Goal: Task Accomplishment & Management: Manage account settings

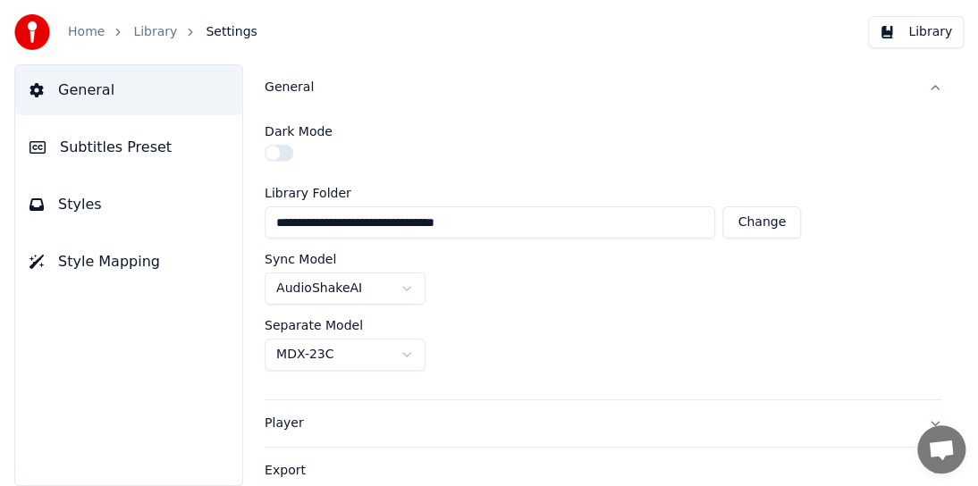
scroll to position [415, 0]
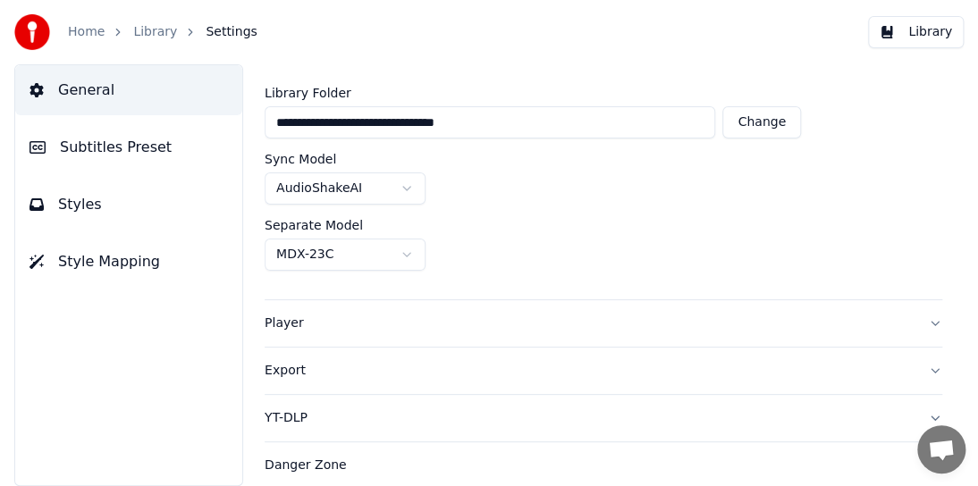
click at [75, 264] on span "Style Mapping" at bounding box center [109, 261] width 102 height 21
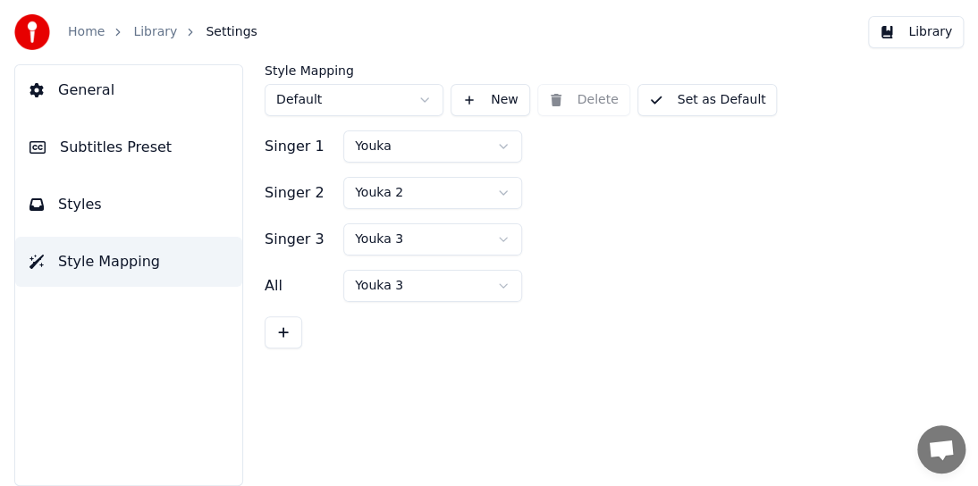
scroll to position [0, 0]
click at [649, 98] on button "Set as Default" at bounding box center [707, 100] width 140 height 32
click at [649, 98] on button "Done" at bounding box center [679, 100] width 85 height 32
click at [676, 100] on button "Set as Default" at bounding box center [707, 100] width 140 height 32
click at [676, 100] on button "Done" at bounding box center [679, 100] width 85 height 32
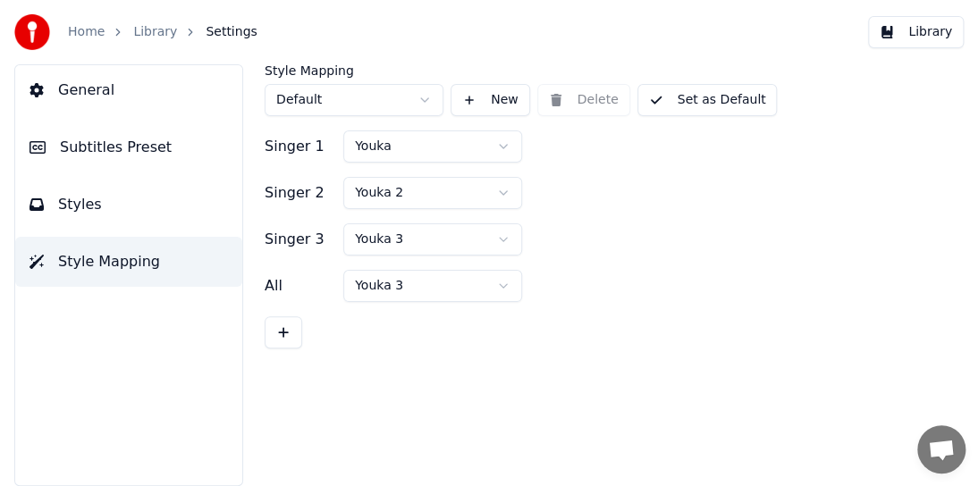
click at [577, 97] on div "Style Mapping Default New Delete Set as Default" at bounding box center [603, 90] width 677 height 52
click at [481, 98] on button "New" at bounding box center [490, 100] width 80 height 32
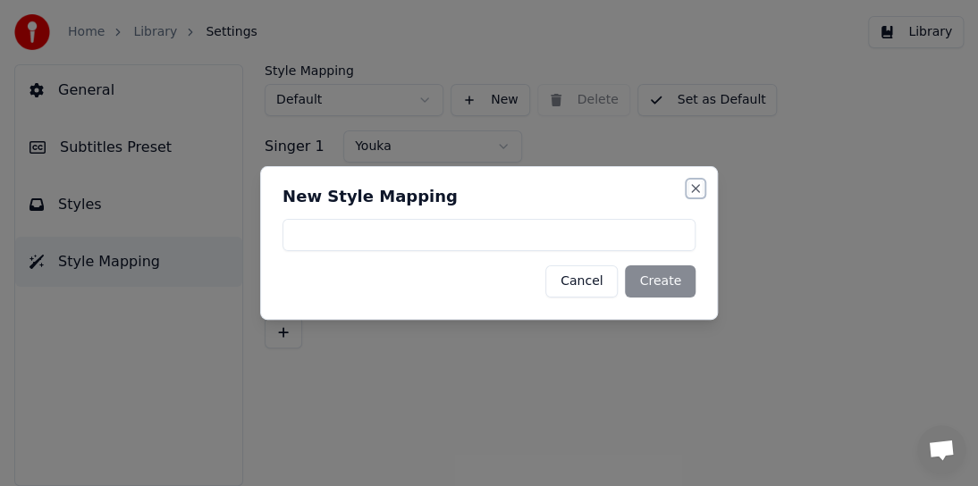
click at [691, 186] on button "Close" at bounding box center [695, 188] width 14 height 14
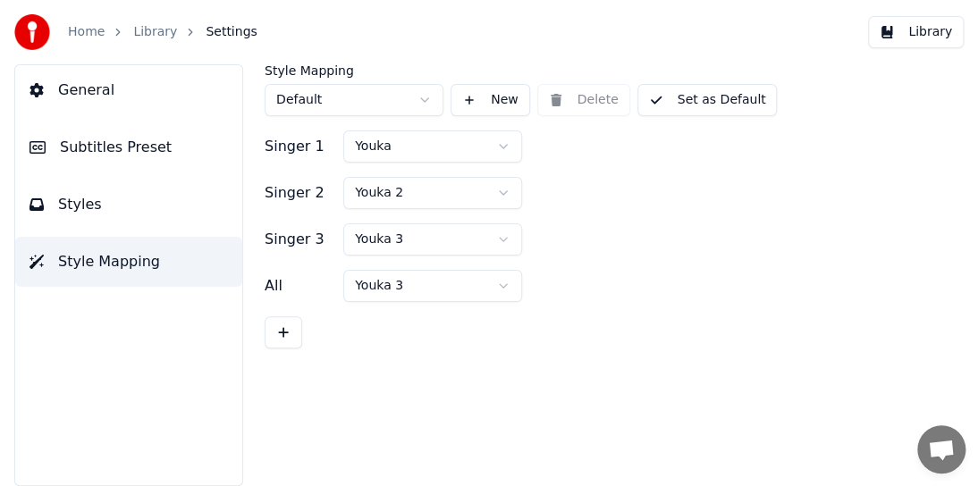
click at [223, 30] on span "Settings" at bounding box center [231, 32] width 51 height 18
click at [106, 97] on button "General" at bounding box center [128, 90] width 227 height 50
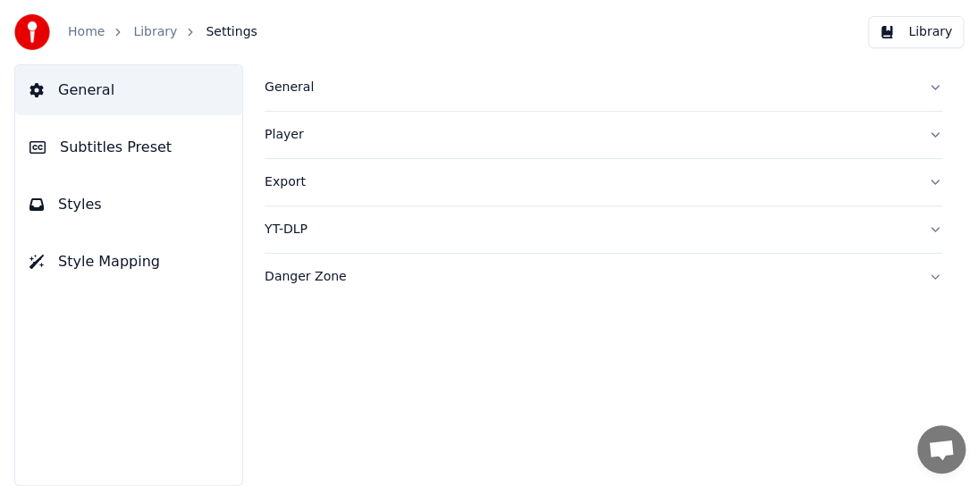
click at [303, 139] on div "Player" at bounding box center [589, 135] width 649 height 18
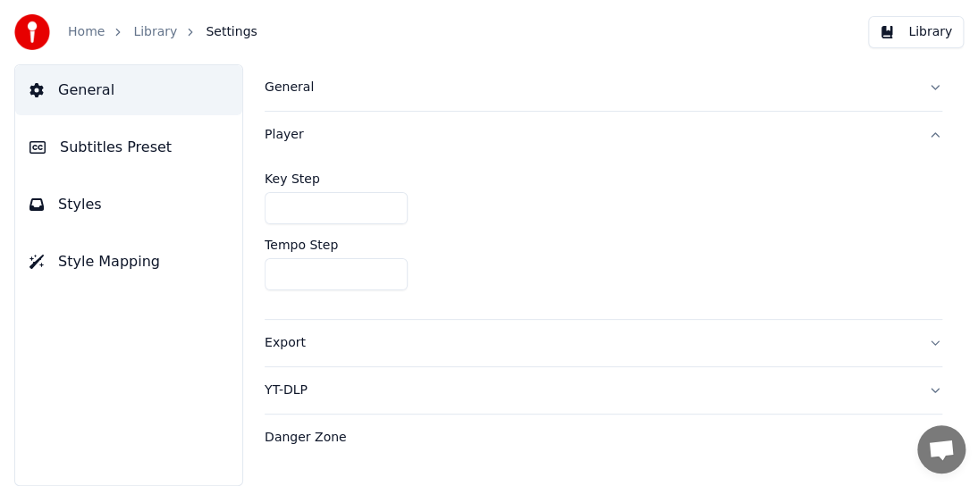
click at [56, 201] on button "Styles" at bounding box center [128, 205] width 227 height 50
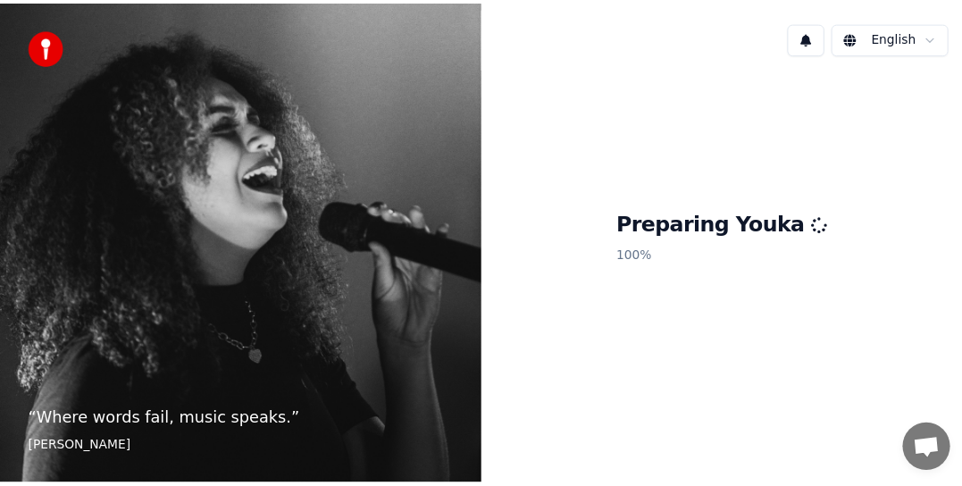
scroll to position [415, 0]
